Goal: Task Accomplishment & Management: Manage account settings

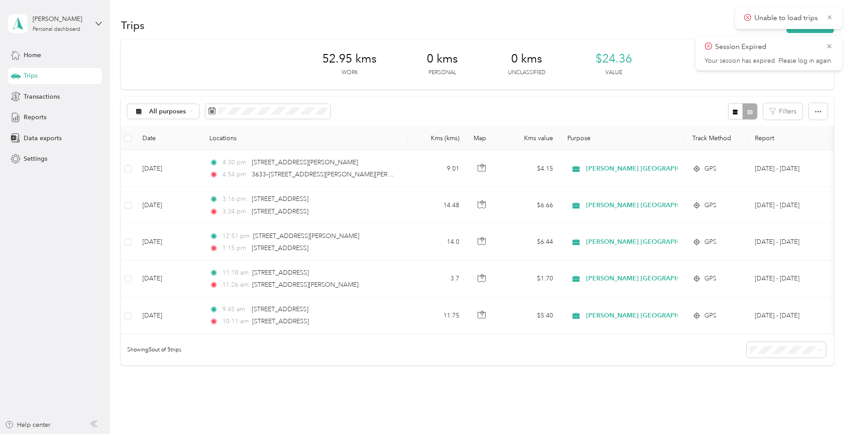
click at [42, 79] on div "Trips" at bounding box center [55, 76] width 94 height 16
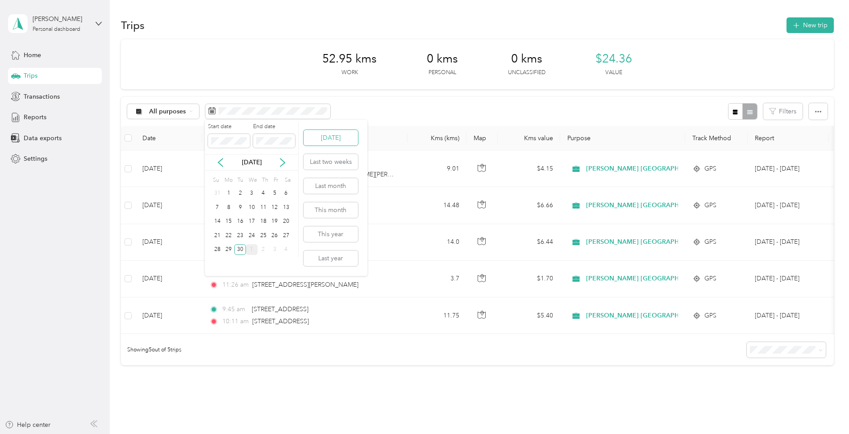
click at [331, 136] on button "Today" at bounding box center [331, 138] width 54 height 16
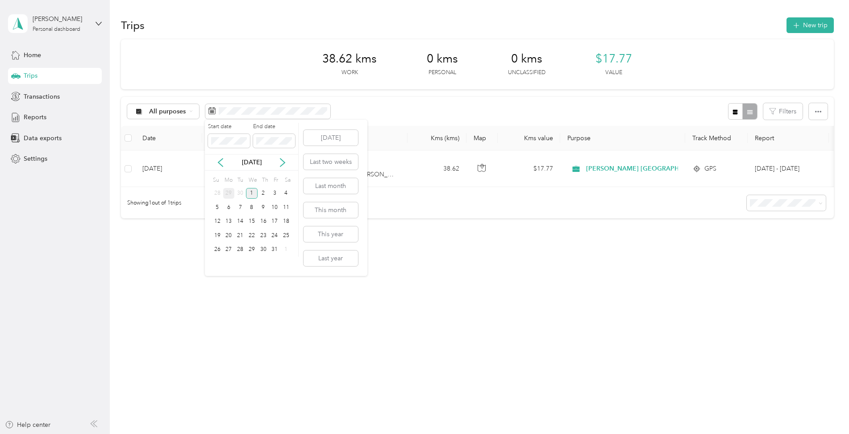
click at [232, 194] on div "29" at bounding box center [229, 193] width 12 height 11
drag, startPoint x: 343, startPoint y: 164, endPoint x: 359, endPoint y: 190, distance: 30.0
click at [343, 165] on button "Last two weeks" at bounding box center [331, 162] width 54 height 16
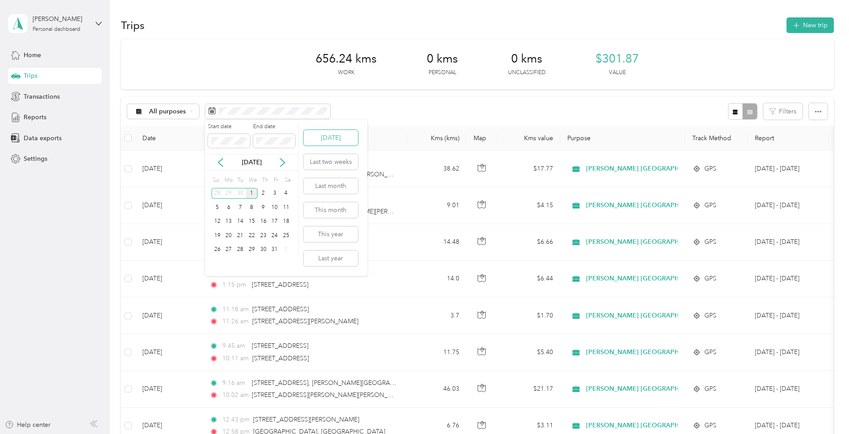
click at [332, 141] on button "Today" at bounding box center [331, 138] width 54 height 16
